Goal: Transaction & Acquisition: Purchase product/service

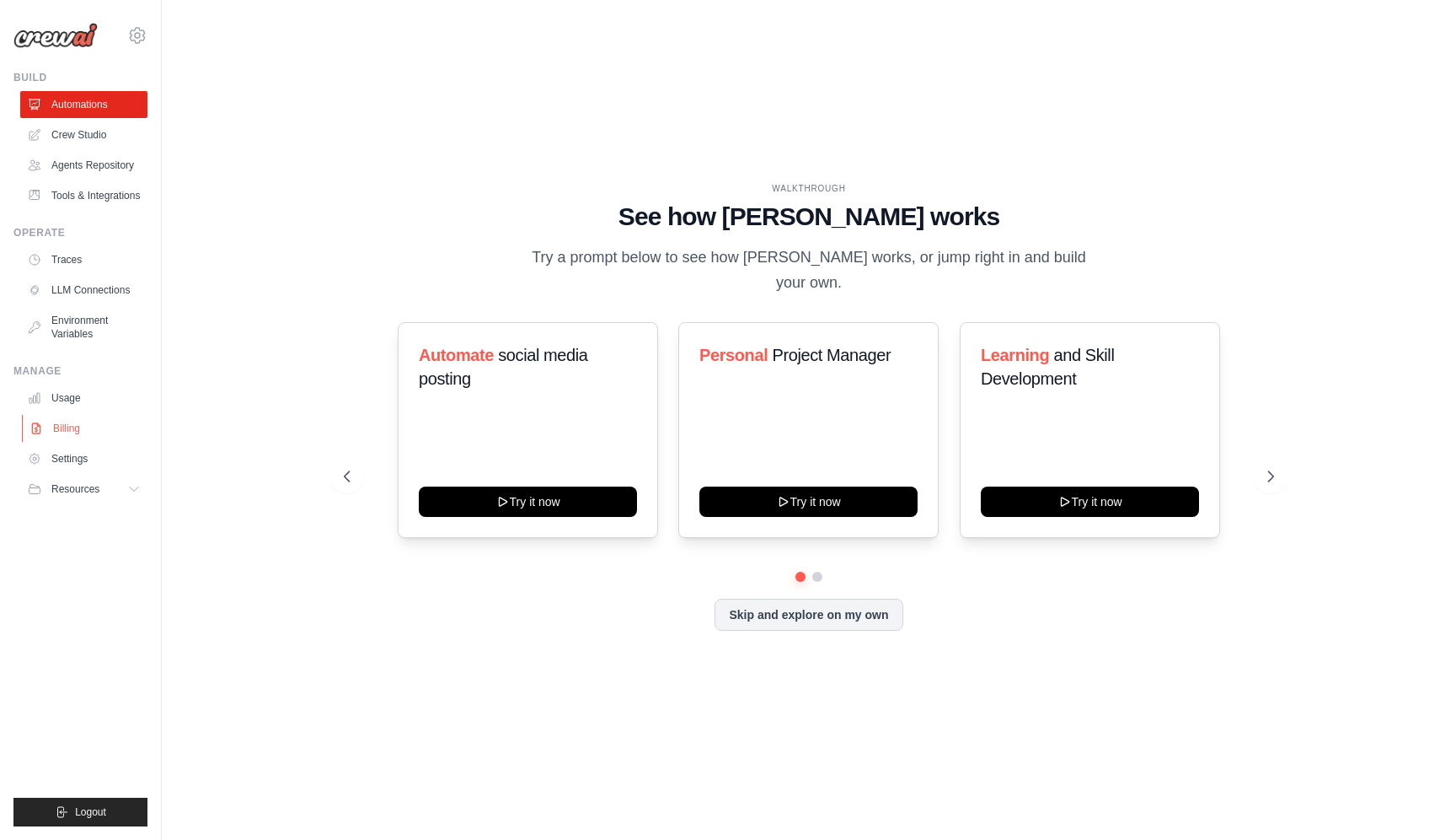
click at [66, 437] on link "Billing" at bounding box center [85, 428] width 127 height 27
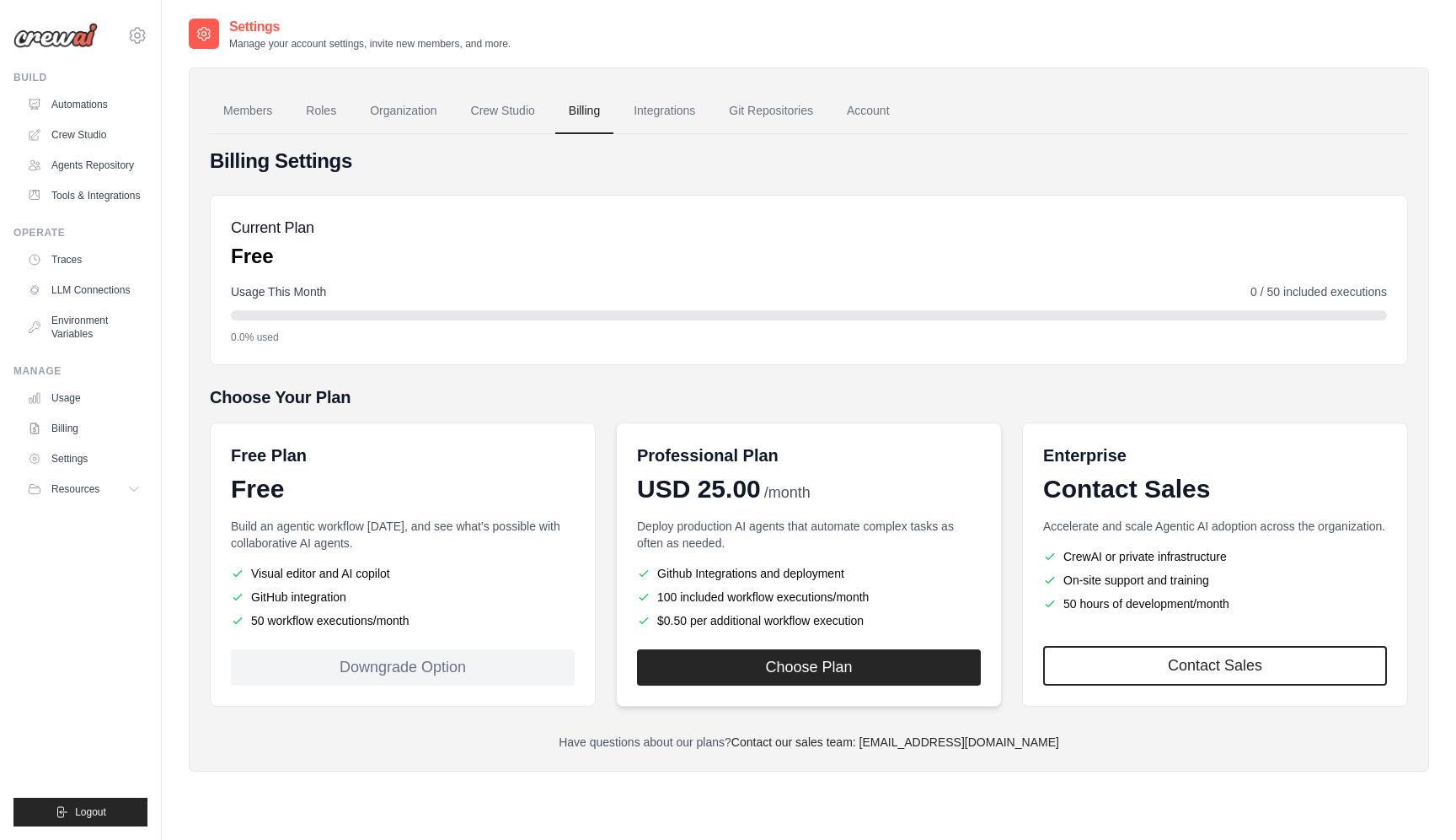
scroll to position [34, 0]
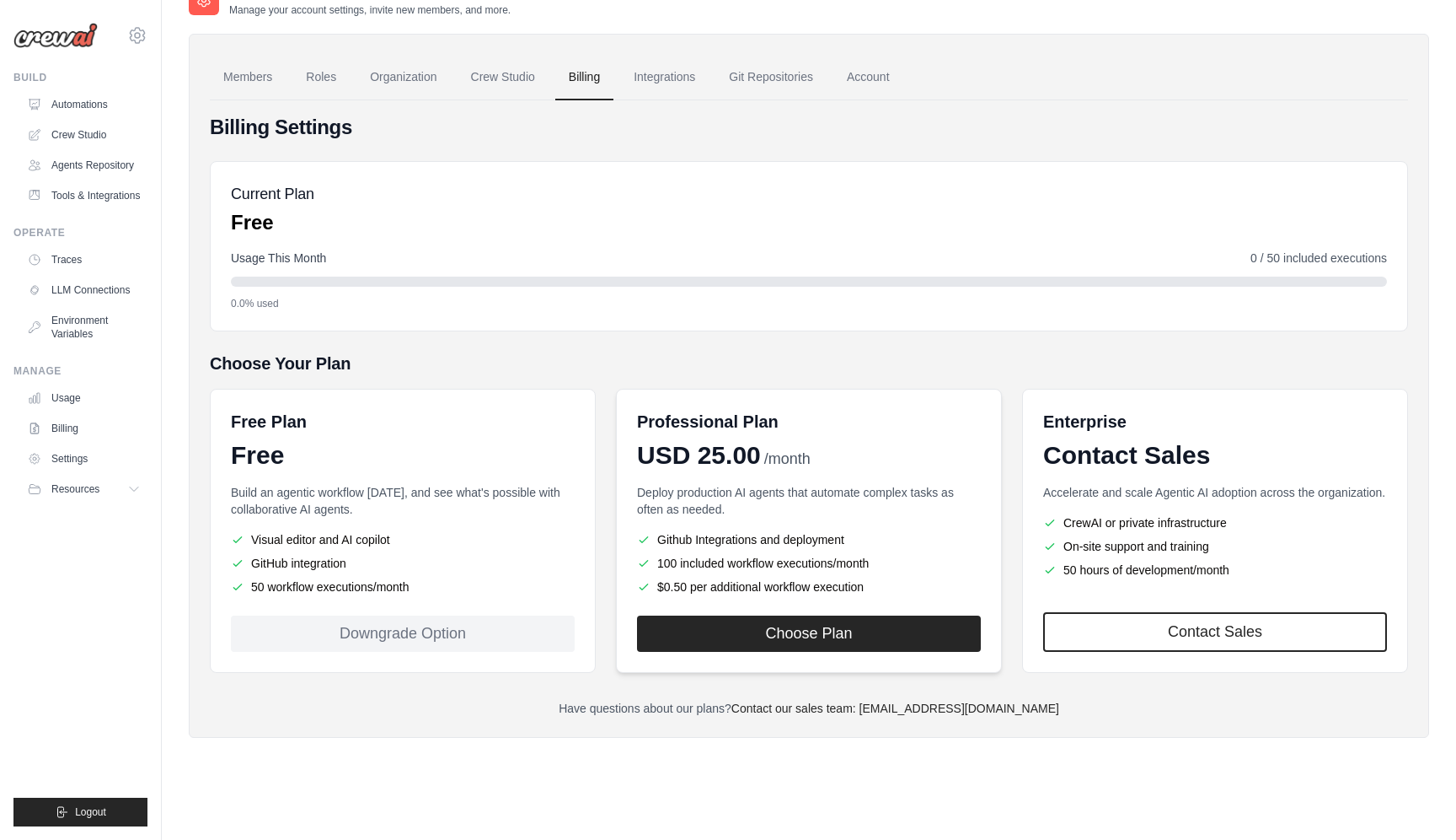
click at [878, 600] on div "Professional Plan USD 25.00 /month Deploy production AI agents that automate co…" at bounding box center [809, 531] width 386 height 284
click at [835, 625] on button "Choose Plan" at bounding box center [809, 632] width 344 height 37
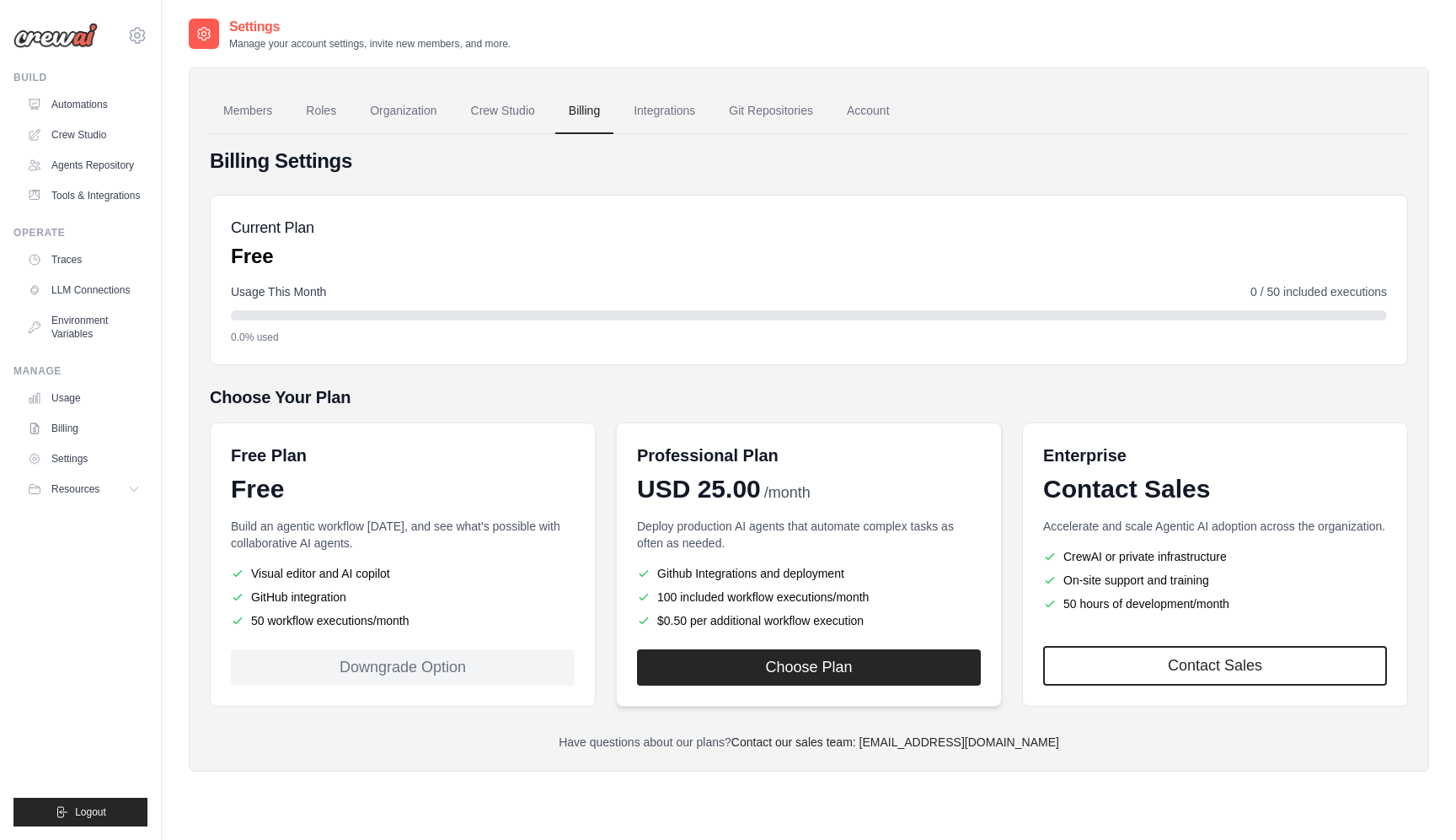
scroll to position [34, 0]
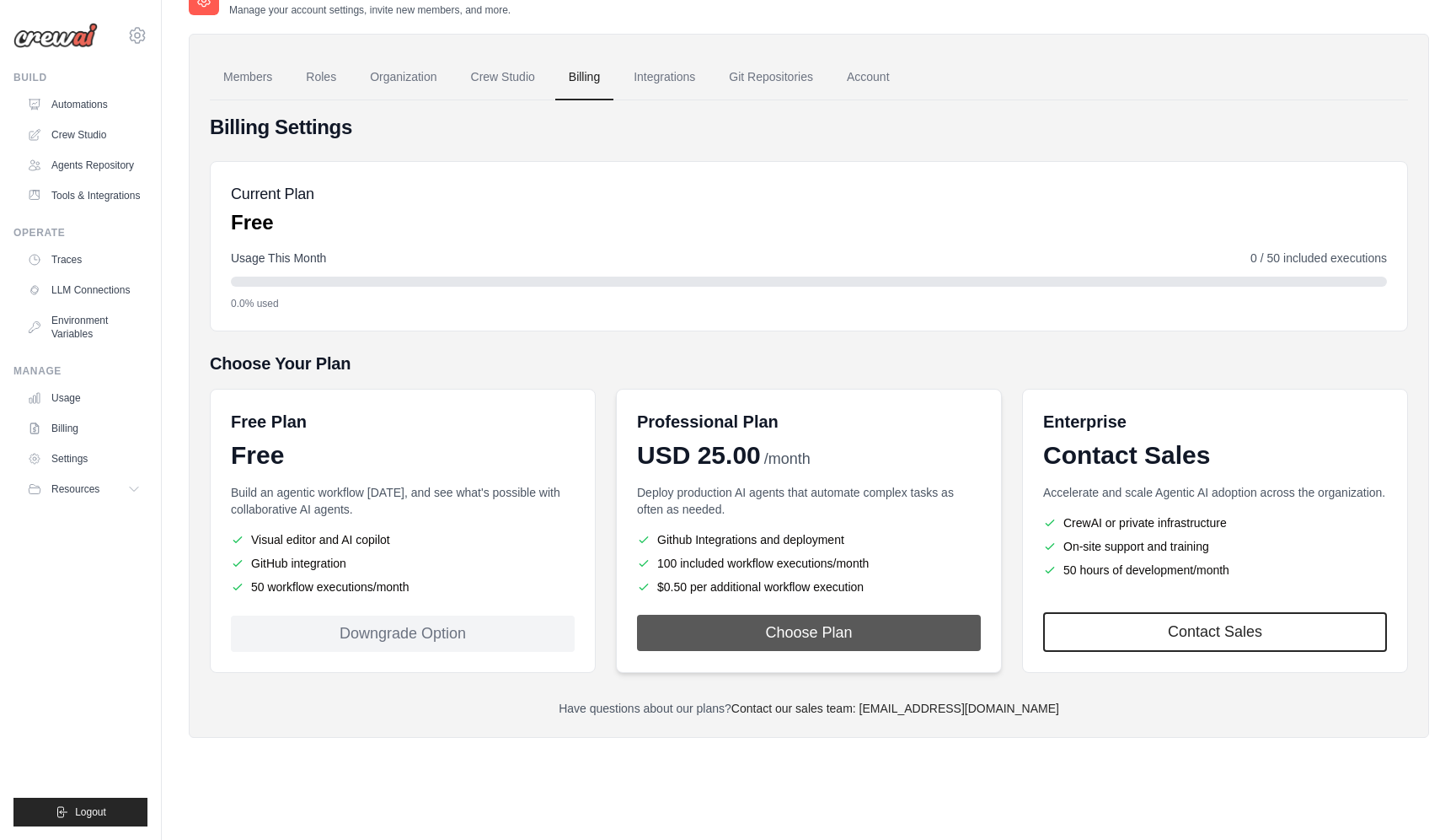
click at [797, 640] on button "Choose Plan" at bounding box center [809, 632] width 344 height 37
